Goal: Find specific page/section: Find specific page/section

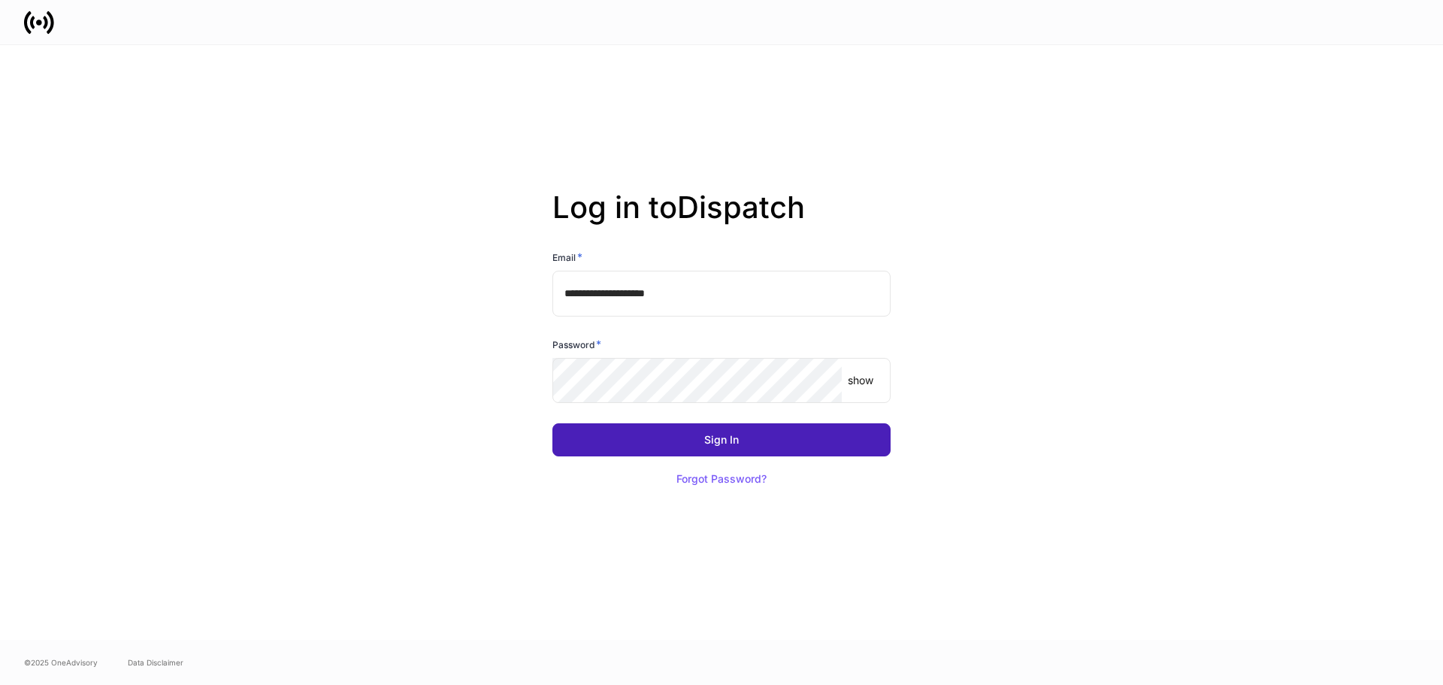
click at [726, 432] on button "Sign In" at bounding box center [722, 439] width 338 height 33
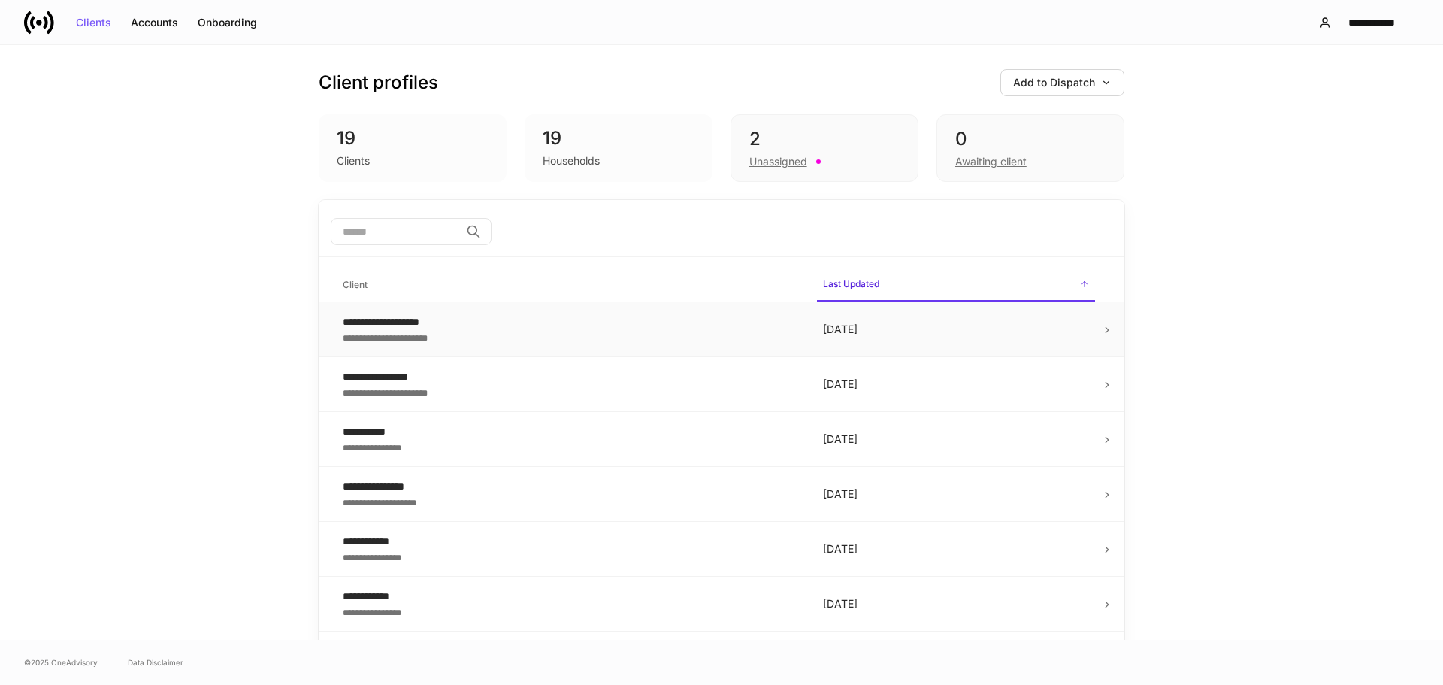
click at [694, 333] on div "**********" at bounding box center [571, 336] width 456 height 15
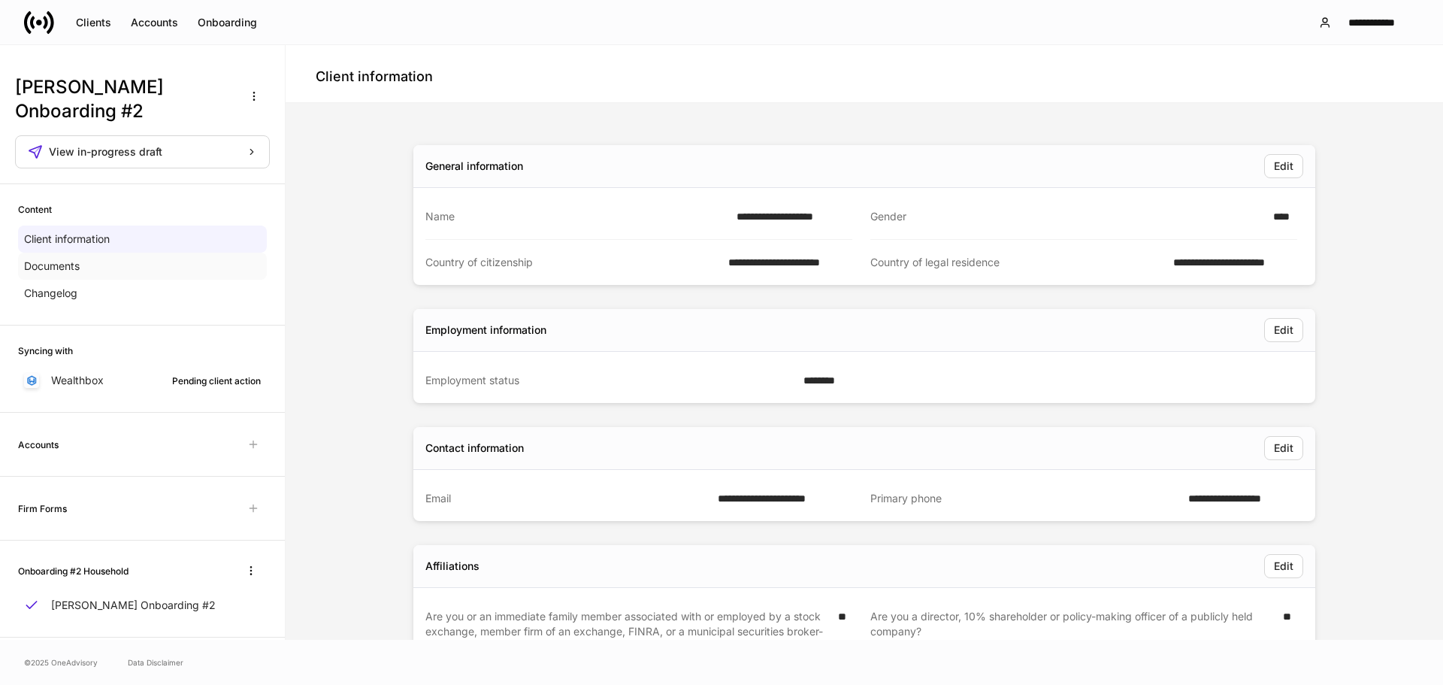
click at [110, 253] on div "Documents" at bounding box center [142, 266] width 249 height 27
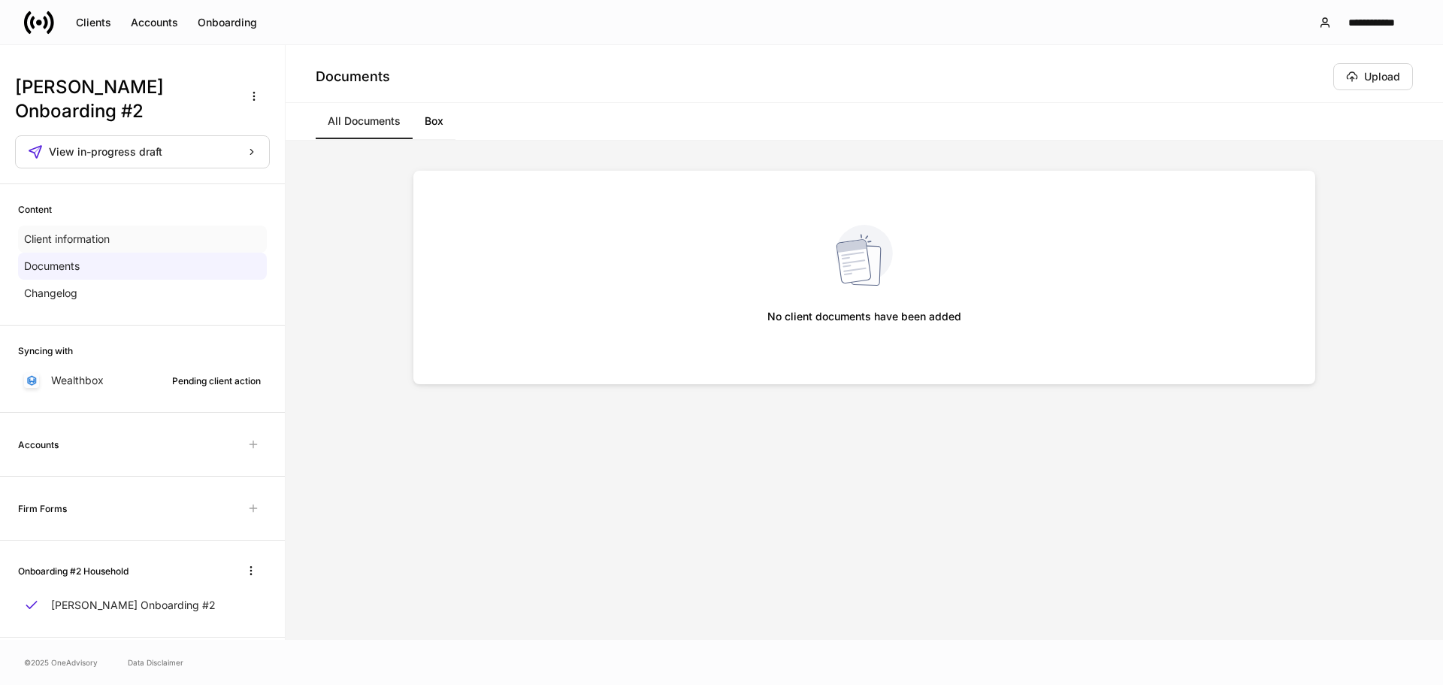
click at [113, 226] on div "Client information" at bounding box center [142, 239] width 249 height 27
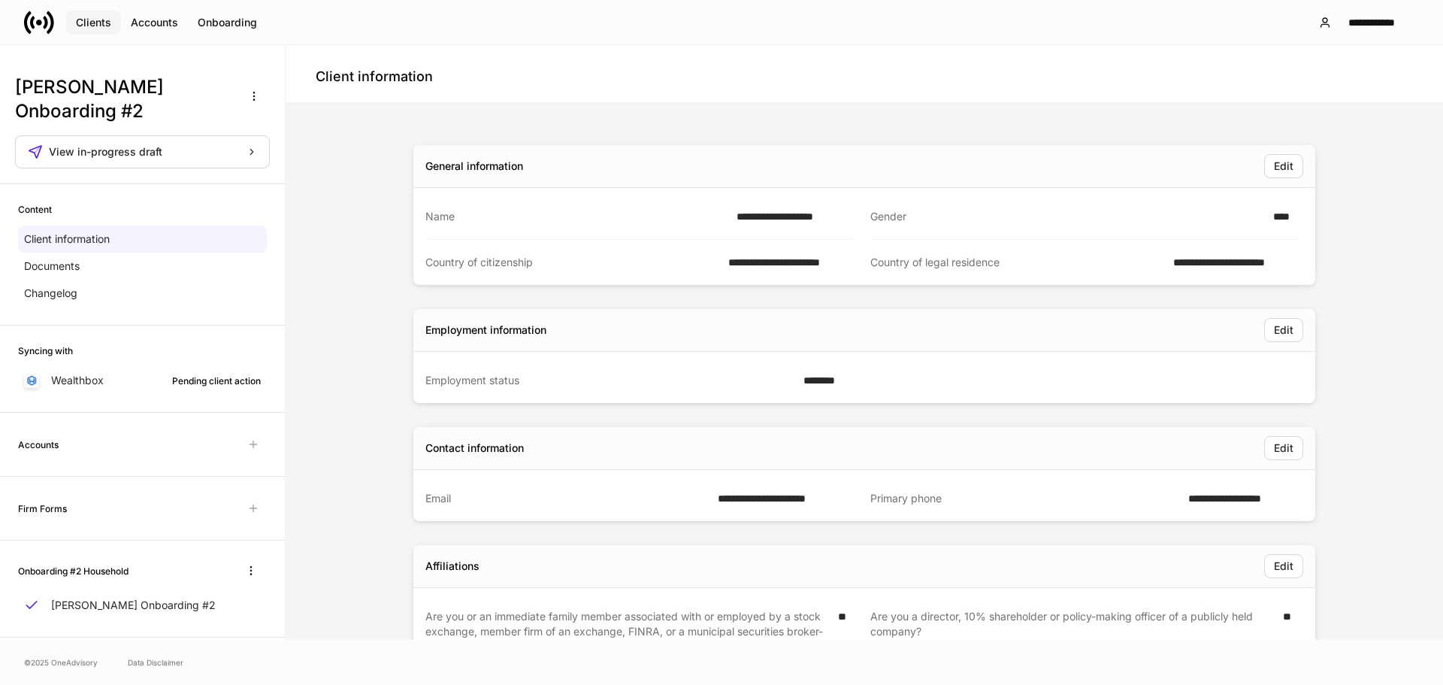
click at [94, 20] on div "Clients" at bounding box center [93, 22] width 35 height 11
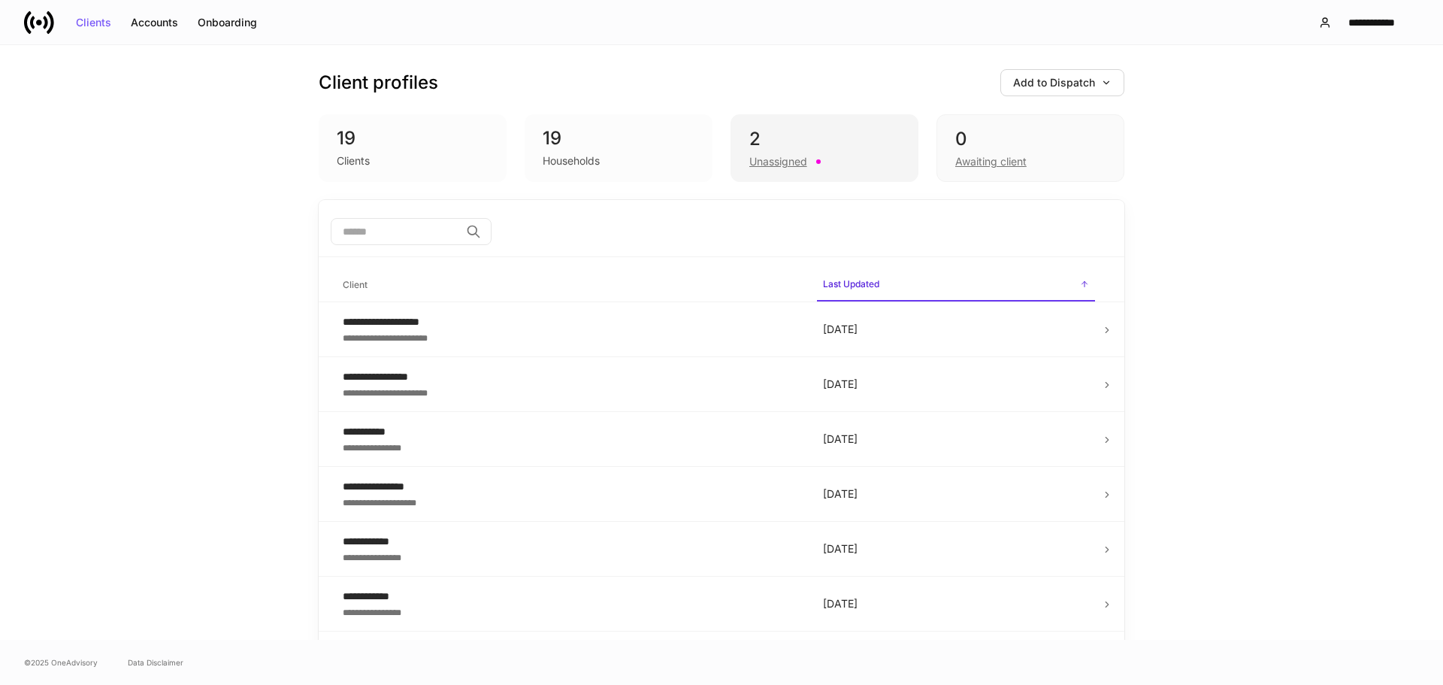
click at [831, 157] on div "Unassigned" at bounding box center [825, 160] width 150 height 18
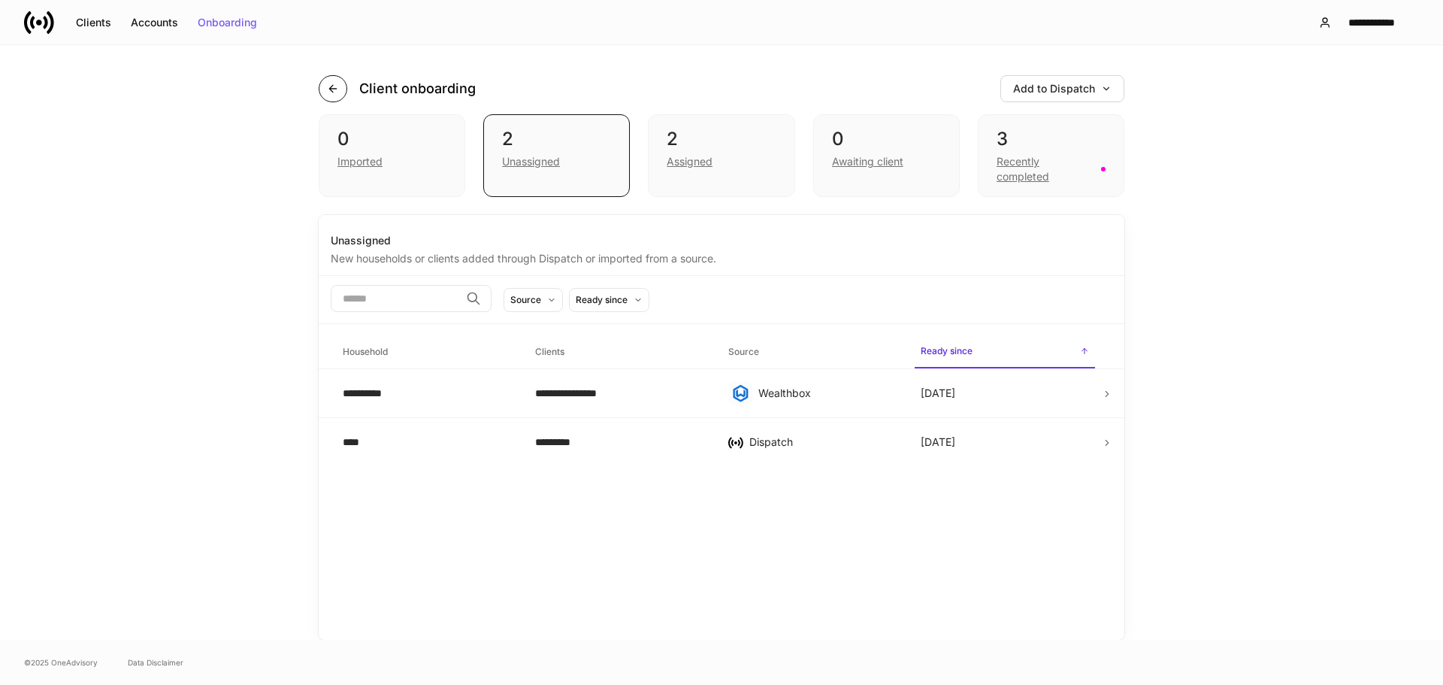
click at [328, 83] on icon "button" at bounding box center [333, 89] width 12 height 12
